Goal: Task Accomplishment & Management: Manage account settings

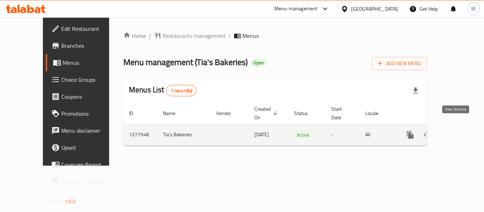
click at [453, 127] on link "enhanced table" at bounding box center [461, 135] width 17 height 17
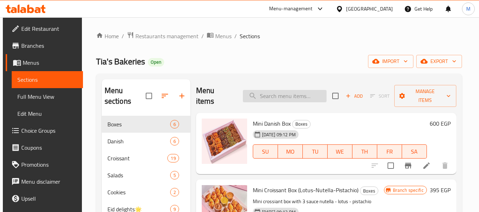
click at [280, 99] on input "search" at bounding box center [285, 96] width 84 height 12
paste input "الميني كرواسون حلو"
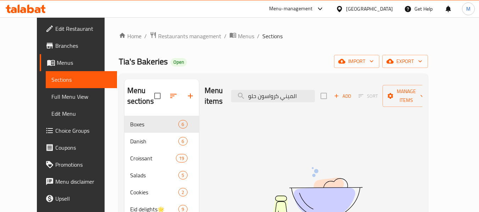
drag, startPoint x: 316, startPoint y: 91, endPoint x: 328, endPoint y: 91, distance: 12.8
click at [328, 91] on div "Menu items الميني كرواسون حلو Add Sort Manage items" at bounding box center [313, 96] width 218 height 34
click at [271, 91] on input "ميني كرواسون حلو" at bounding box center [273, 96] width 84 height 12
click at [282, 91] on input "ميني كرواسون حلو" at bounding box center [273, 96] width 84 height 12
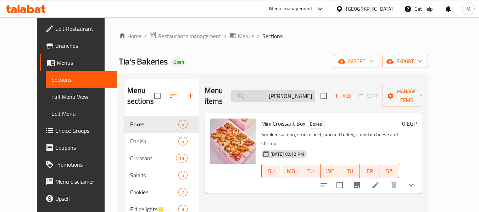
click at [309, 91] on input "ميني كرواسون" at bounding box center [273, 96] width 84 height 12
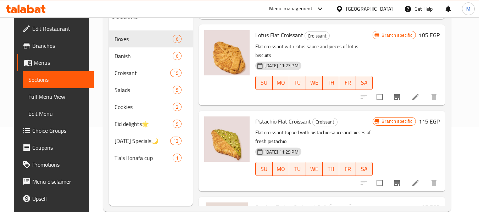
scroll to position [99, 0]
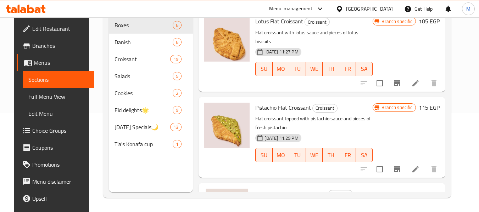
type input "كرواسون"
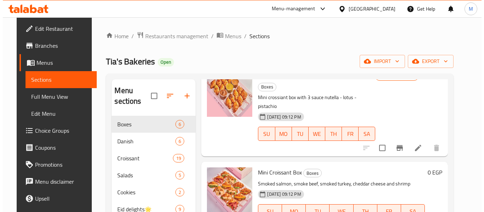
scroll to position [35, 0]
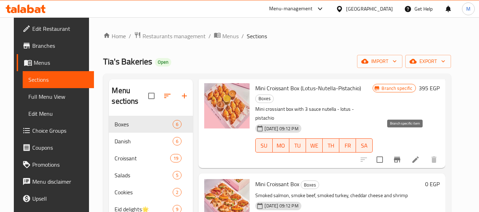
click at [401, 156] on icon "Branch-specific-item" at bounding box center [397, 160] width 9 height 9
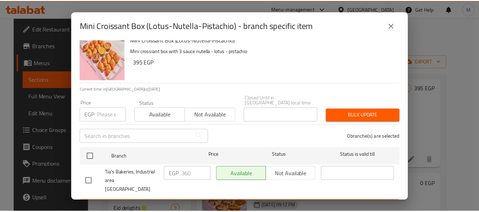
scroll to position [10, 0]
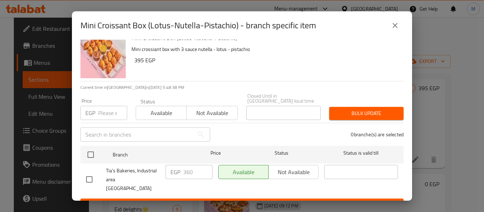
click at [391, 22] on icon "close" at bounding box center [395, 25] width 9 height 9
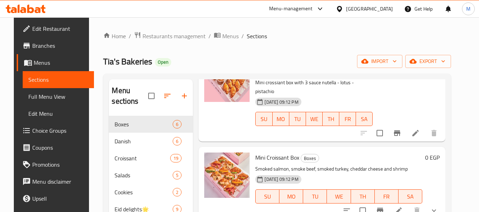
scroll to position [106, 0]
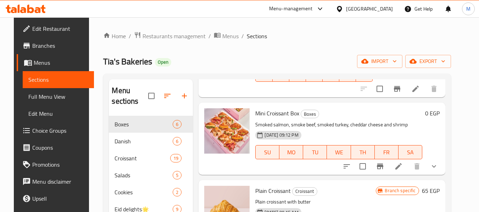
click at [438, 162] on icon "show more" at bounding box center [433, 166] width 9 height 9
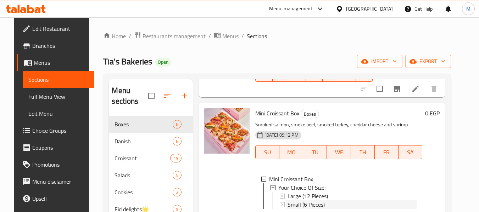
click at [318, 201] on span "Small (6 Pieces)" at bounding box center [305, 205] width 37 height 9
click at [294, 192] on span "Large (12 Pieces)" at bounding box center [307, 196] width 40 height 9
click at [303, 192] on span "Large (12 Pieces)" at bounding box center [307, 196] width 40 height 9
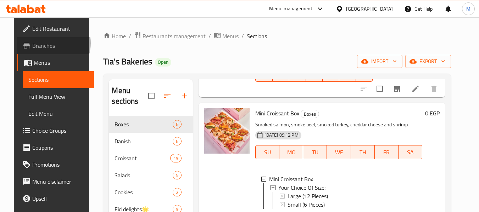
click at [37, 43] on span "Branches" at bounding box center [60, 45] width 56 height 9
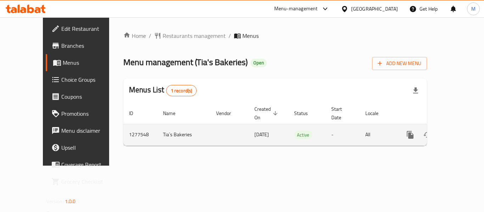
click at [459, 131] on icon "enhanced table" at bounding box center [461, 135] width 9 height 9
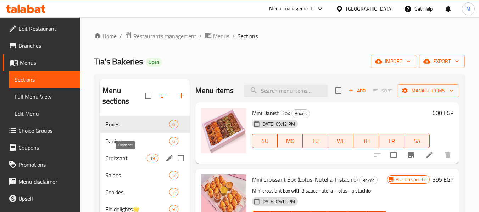
click at [116, 159] on span "Croissant" at bounding box center [125, 158] width 41 height 9
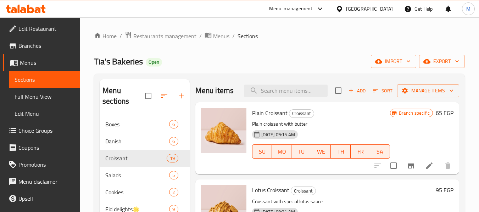
click at [268, 118] on span "Plain Croissant" at bounding box center [269, 113] width 35 height 11
copy h6 "Plain Croissant"
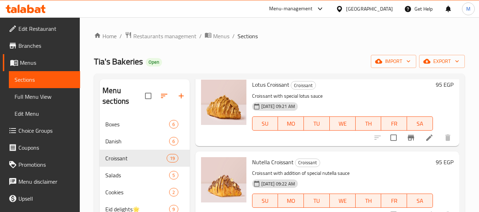
scroll to position [106, 0]
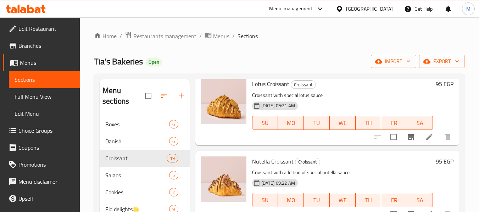
click at [263, 89] on span "Lotus Croissant" at bounding box center [270, 84] width 37 height 11
copy h6 "Lotus Croissant"
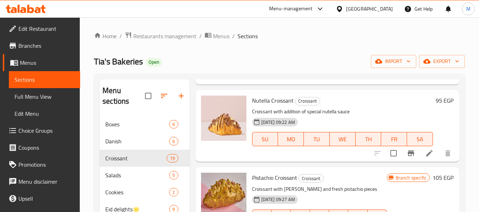
scroll to position [177, 0]
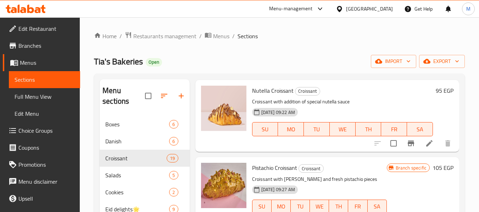
click at [271, 107] on div "Nutella Croissant Croissant Croissant with addition of special nutella sauce [D…" at bounding box center [342, 116] width 186 height 66
click at [270, 107] on div "Nutella Croissant Croissant Croissant with addition of special nutella sauce [D…" at bounding box center [342, 116] width 186 height 66
click at [269, 96] on span "Nutella Croissant" at bounding box center [272, 90] width 41 height 11
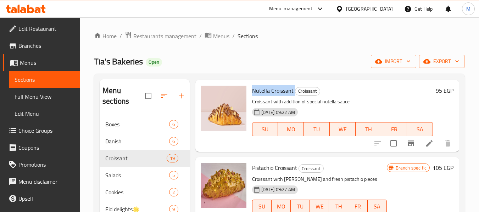
copy h6 "Nutella Croissant"
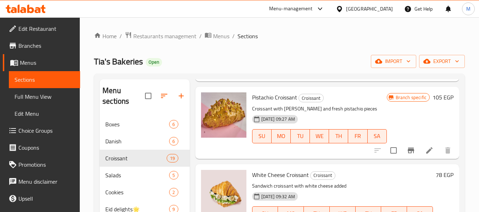
scroll to position [248, 0]
click at [267, 102] on span "Pistachio Croissant" at bounding box center [274, 97] width 45 height 11
copy h6 "Pistachio Croissant"
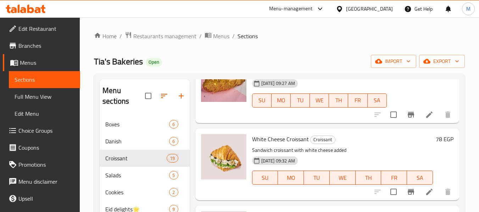
click at [264, 145] on span "White Cheese Croissant" at bounding box center [280, 139] width 57 height 11
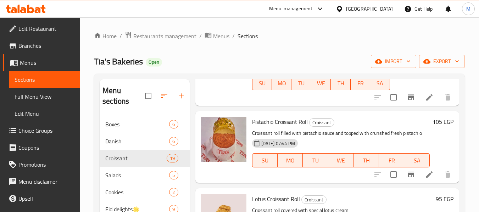
scroll to position [886, 0]
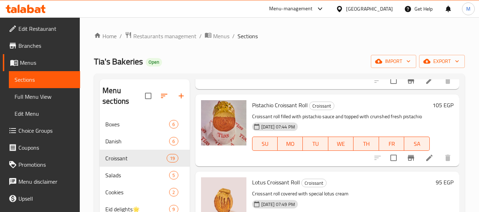
click at [271, 111] on span "Pistachio Croissant Roll" at bounding box center [280, 105] width 56 height 11
copy h6 "Pistachio Croissant Roll"
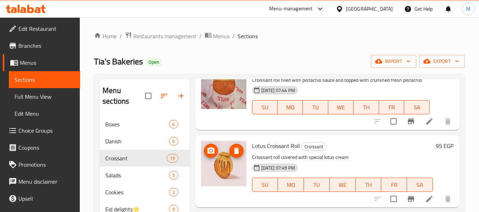
scroll to position [957, 0]
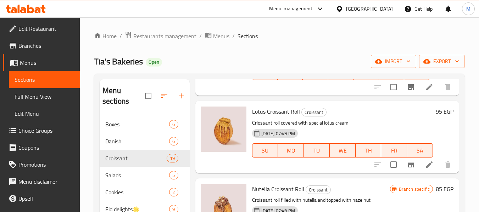
click at [269, 117] on span "Lotus Croissant Roll" at bounding box center [276, 111] width 48 height 11
copy h6 "Lotus Croissant Roll"
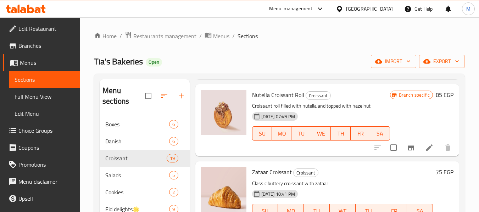
scroll to position [1063, 0]
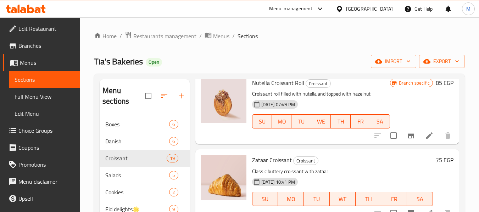
click at [270, 88] on span "Nutella Croissant Roll" at bounding box center [278, 83] width 52 height 11
copy h6 "Nutella Croissant Roll"
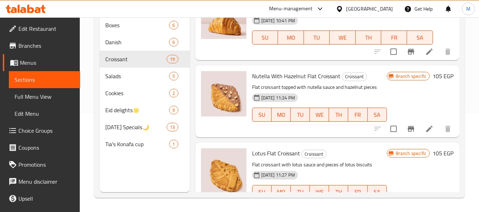
scroll to position [1134, 0]
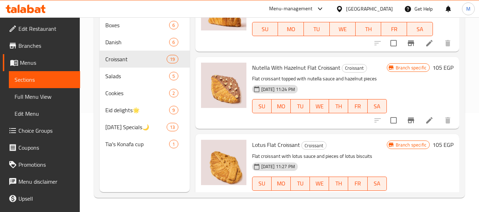
click at [293, 84] on div "Nutella With Hazelnut Flat Croissant Croissant Flat croissant topped with nutel…" at bounding box center [319, 93] width 140 height 66
click at [293, 73] on span "Nutella With Hazelnut Flat Croissant" at bounding box center [296, 67] width 88 height 11
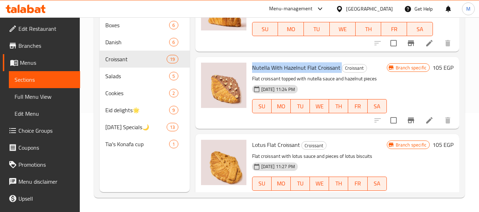
click at [293, 73] on span "Nutella With Hazelnut Flat Croissant" at bounding box center [296, 67] width 88 height 11
copy h6 "Nutella With Hazelnut Flat Croissant"
click at [275, 150] on span "Lotus Flat Croissant" at bounding box center [276, 145] width 48 height 11
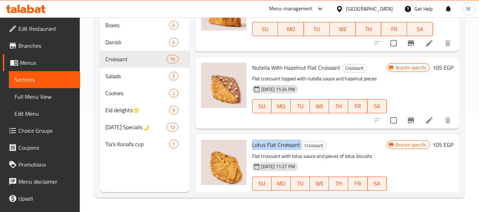
click at [275, 150] on span "Lotus Flat Croissant" at bounding box center [276, 145] width 48 height 11
copy h6 "Lotus Flat Croissant"
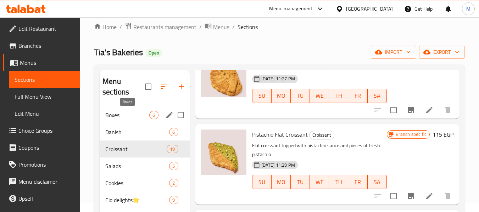
scroll to position [0, 0]
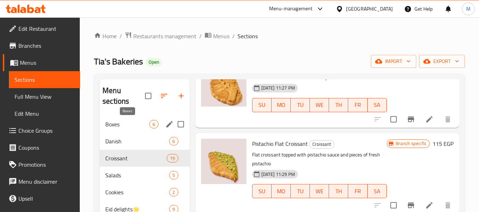
click at [108, 122] on span "Boxes" at bounding box center [127, 124] width 44 height 9
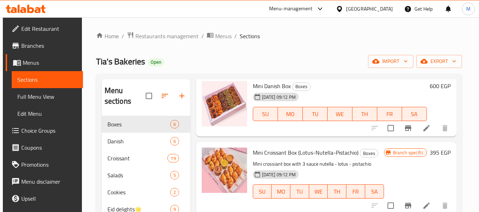
scroll to position [71, 0]
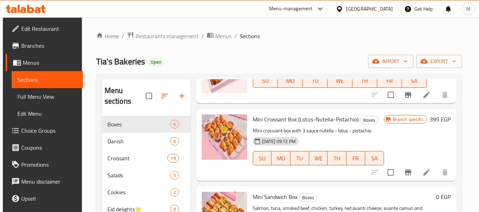
click at [284, 122] on span "Mini Croissant Box (Lotus-Nutella-Pistachio)" at bounding box center [306, 119] width 106 height 11
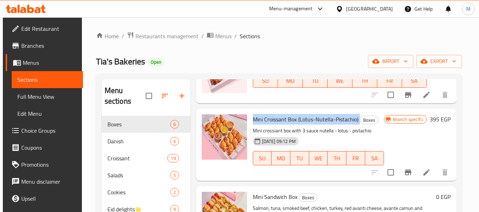
click at [284, 122] on span "Mini Croissant Box (Lotus-Nutella-Pistachio)" at bounding box center [306, 119] width 106 height 11
copy h6 "Mini Croissant Box (Lotus-Nutella-Pistachio)"
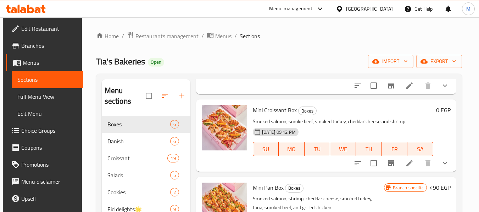
scroll to position [248, 0]
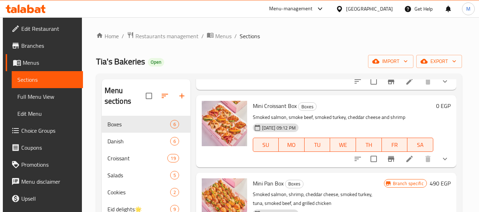
click at [273, 110] on span "Mini Croissant Box" at bounding box center [275, 106] width 44 height 11
click at [446, 160] on button "show more" at bounding box center [444, 159] width 17 height 17
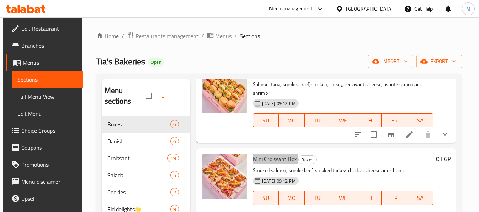
scroll to position [37, 0]
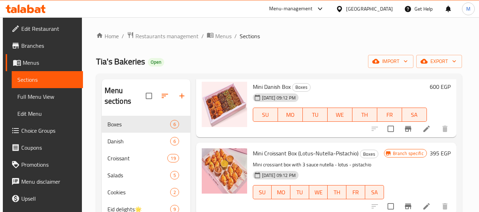
click at [294, 151] on span "Mini Croissant Box (Lotus-Nutella-Pistachio)" at bounding box center [306, 153] width 106 height 11
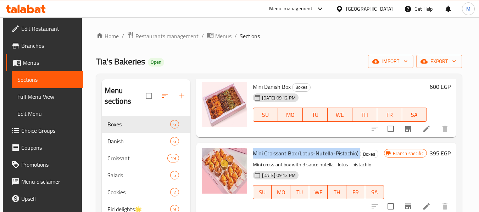
click at [294, 151] on span "Mini Croissant Box (Lotus-Nutella-Pistachio)" at bounding box center [306, 153] width 106 height 11
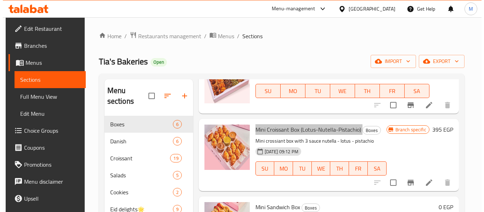
scroll to position [72, 0]
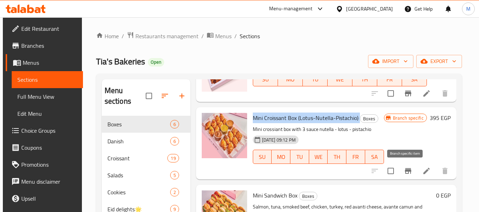
click at [402, 165] on button "Branch-specific-item" at bounding box center [407, 171] width 17 height 17
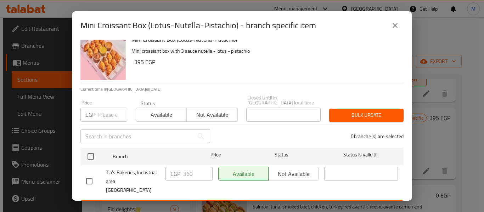
scroll to position [10, 0]
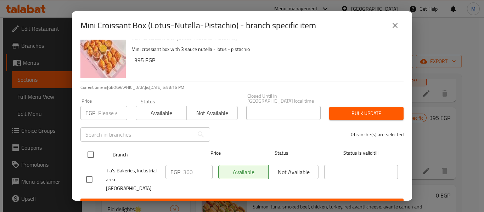
click at [267, 149] on span "Status" at bounding box center [282, 153] width 74 height 9
